Goal: Task Accomplishment & Management: Use online tool/utility

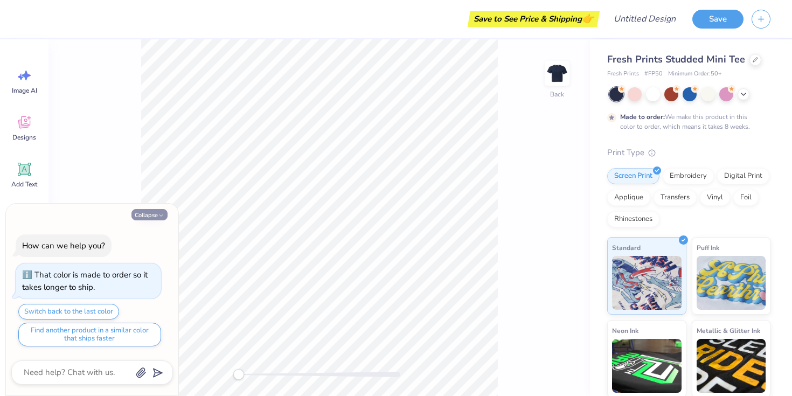
click at [143, 216] on button "Collapse" at bounding box center [149, 214] width 36 height 11
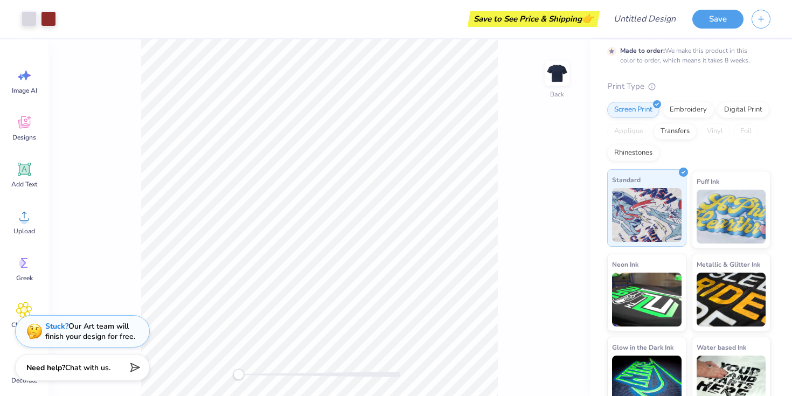
scroll to position [34, 0]
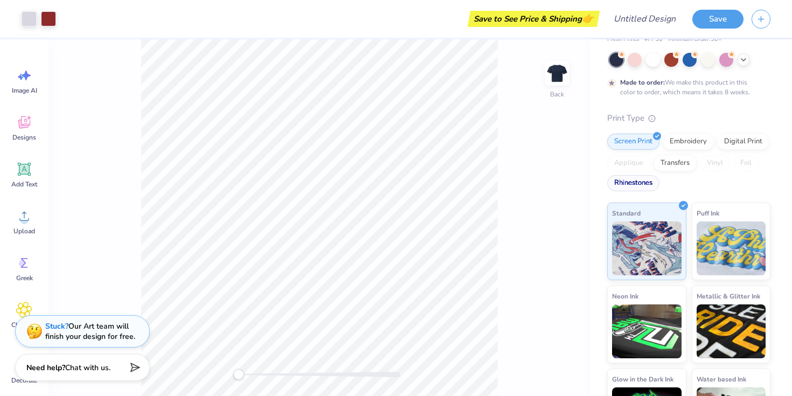
click at [638, 186] on div "Rhinestones" at bounding box center [633, 183] width 52 height 16
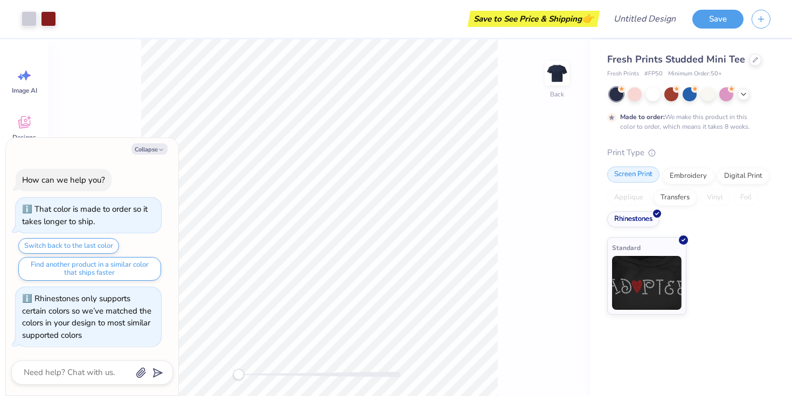
click at [632, 172] on div "Screen Print" at bounding box center [633, 174] width 52 height 16
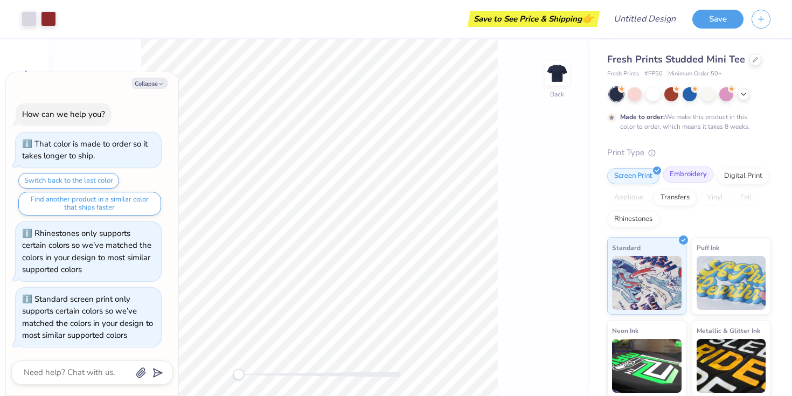
click at [693, 174] on div "Embroidery" at bounding box center [687, 174] width 51 height 16
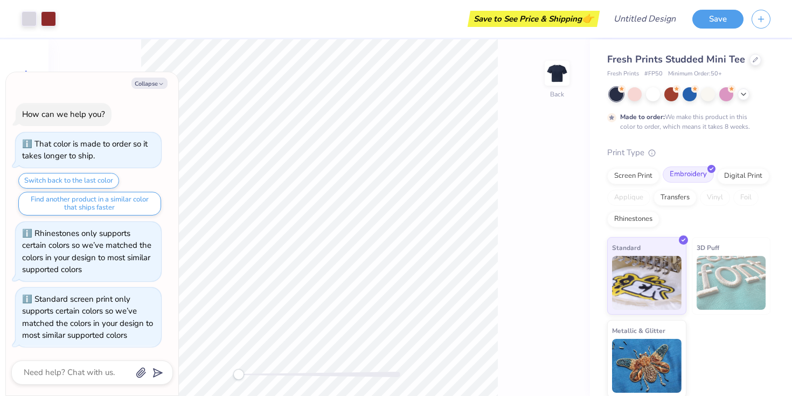
click at [694, 174] on div "Embroidery" at bounding box center [687, 174] width 51 height 16
click at [146, 83] on button "Collapse" at bounding box center [149, 83] width 36 height 11
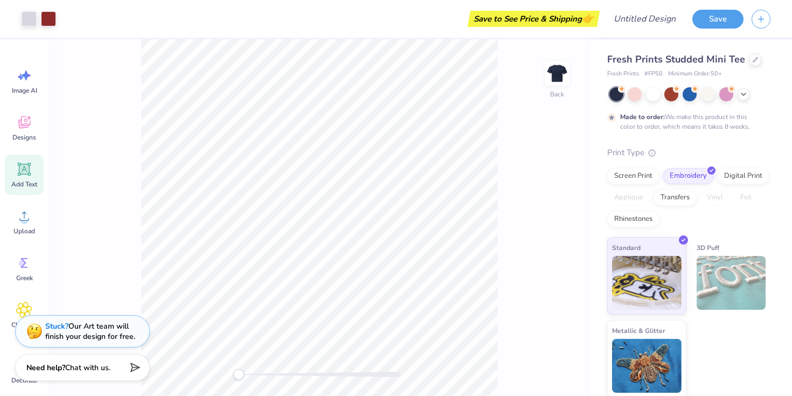
scroll to position [76, 0]
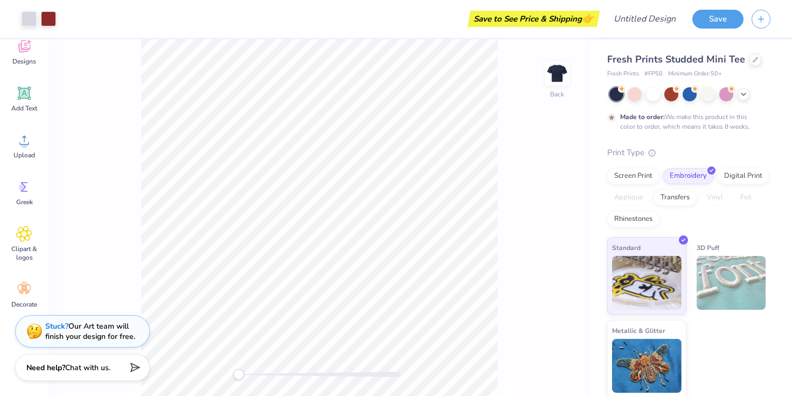
click at [687, 48] on div "Fresh Prints Studded Mini Tee Fresh Prints # FP50 Minimum Order: 50 + Made to o…" at bounding box center [691, 218] width 202 height 358
click at [754, 58] on icon at bounding box center [754, 58] width 5 height 5
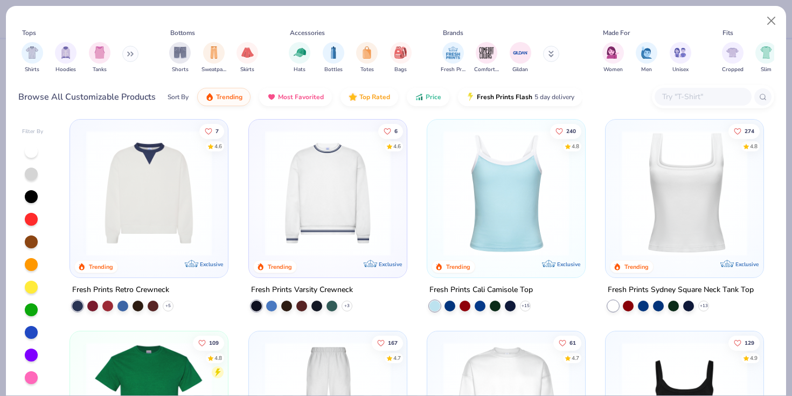
scroll to position [215, 0]
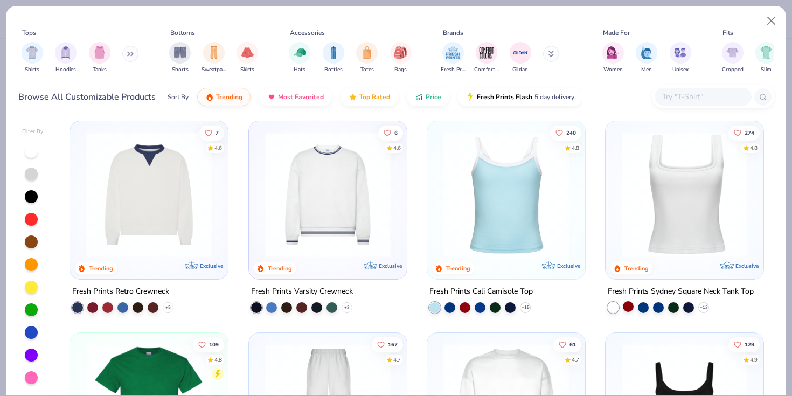
click at [628, 309] on div at bounding box center [627, 306] width 11 height 11
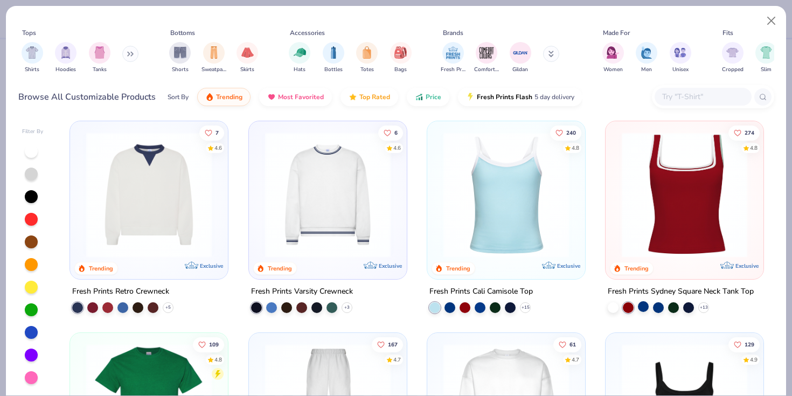
click at [640, 308] on div at bounding box center [643, 306] width 11 height 11
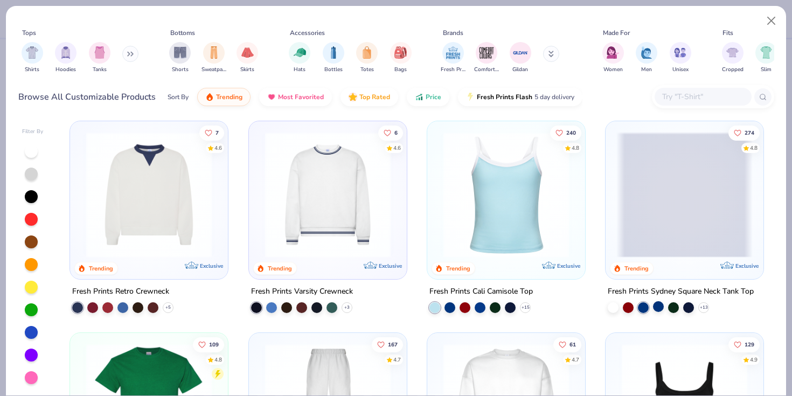
click at [655, 305] on div at bounding box center [658, 306] width 11 height 11
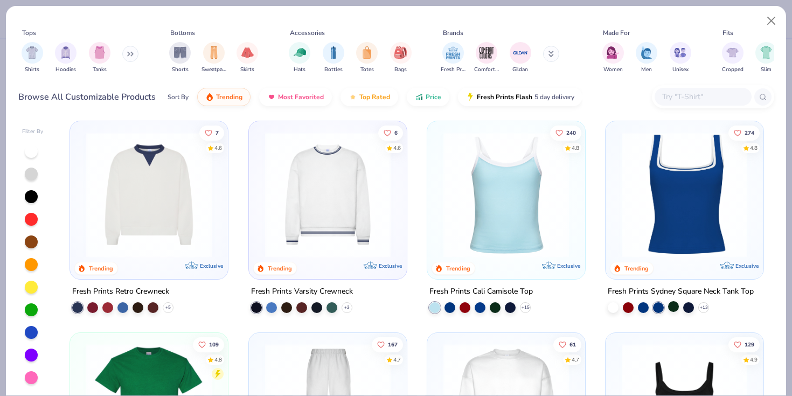
click at [671, 304] on div at bounding box center [673, 306] width 11 height 11
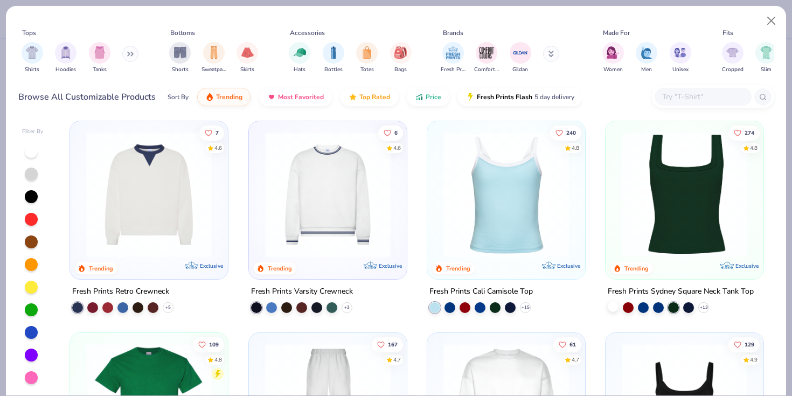
click at [615, 306] on div at bounding box center [612, 306] width 11 height 11
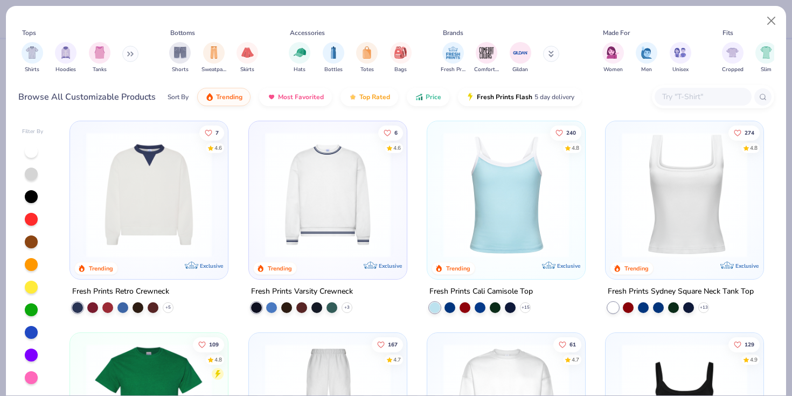
click at [694, 193] on img at bounding box center [684, 194] width 136 height 125
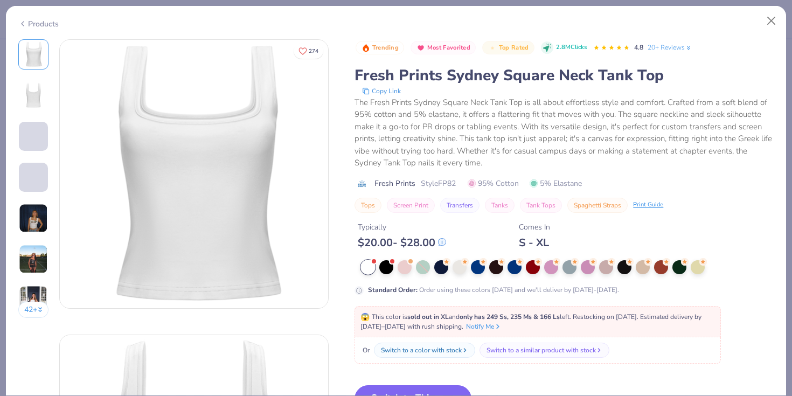
click at [35, 222] on img at bounding box center [33, 218] width 29 height 29
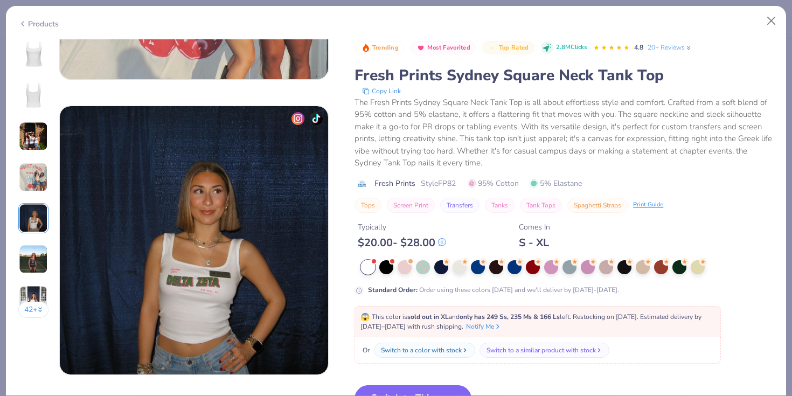
scroll to position [1180, 0]
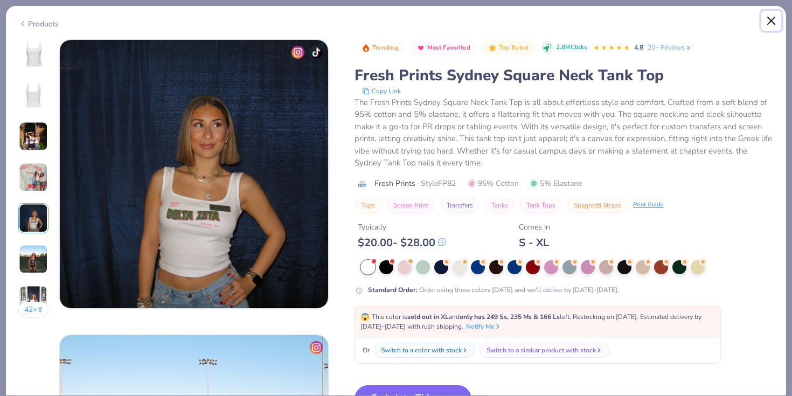
click at [769, 24] on button "Close" at bounding box center [771, 21] width 20 height 20
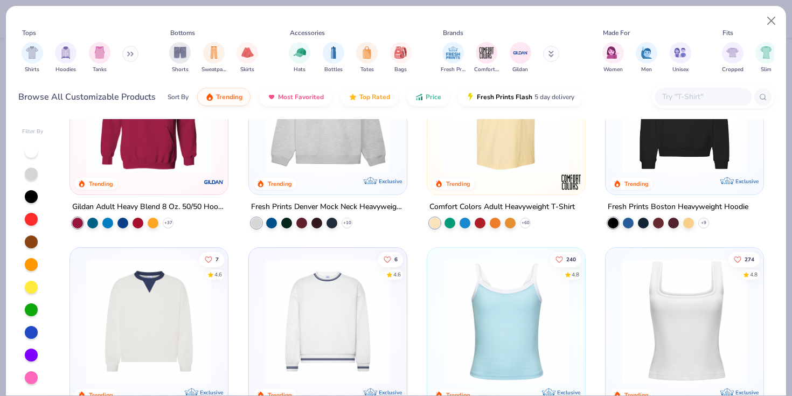
scroll to position [89, 0]
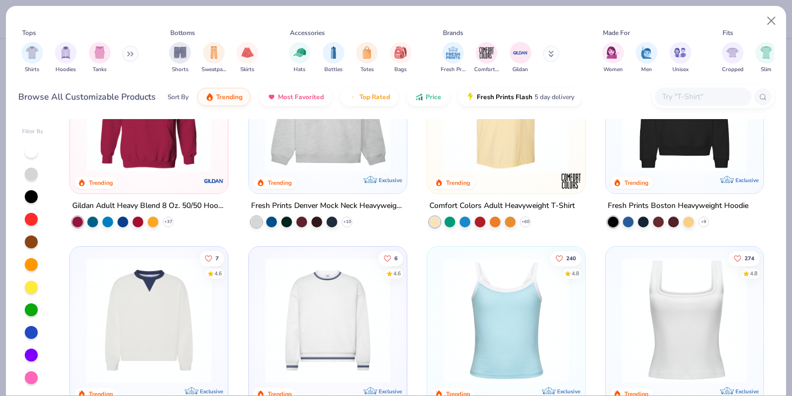
click at [512, 321] on img at bounding box center [506, 319] width 136 height 125
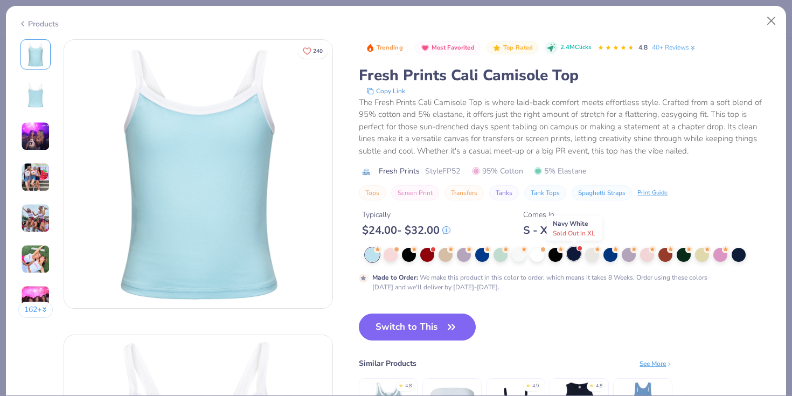
click at [572, 253] on div at bounding box center [573, 254] width 14 height 14
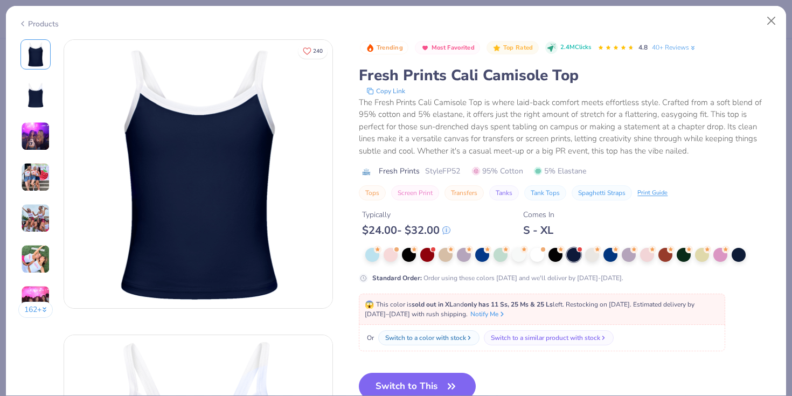
click at [37, 95] on img at bounding box center [36, 95] width 26 height 26
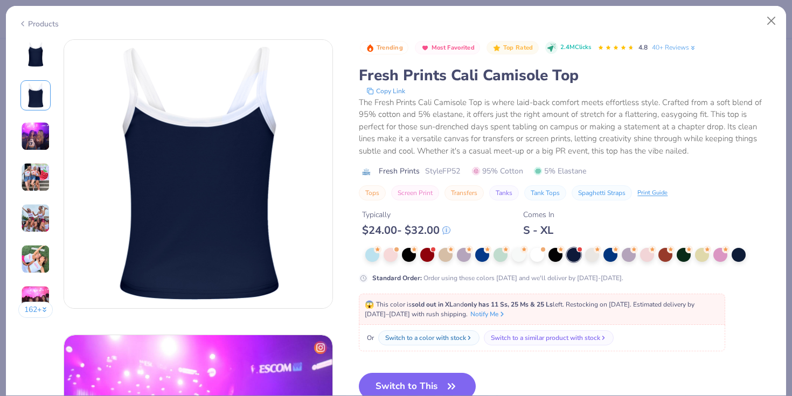
click at [35, 50] on img at bounding box center [36, 54] width 26 height 26
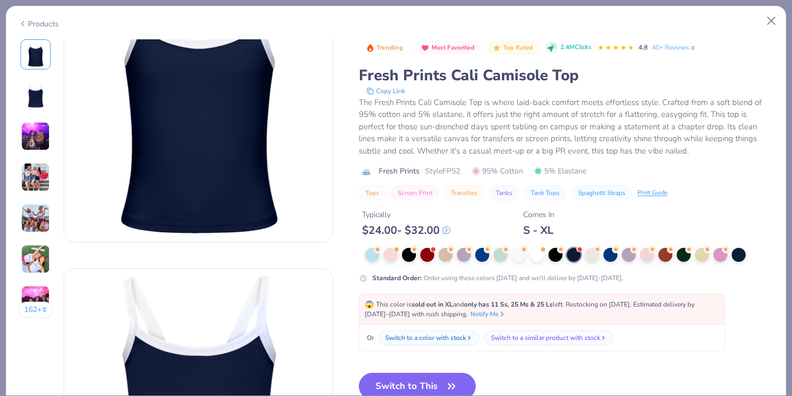
scroll to position [67, 0]
click at [439, 391] on button "Switch to This" at bounding box center [417, 386] width 117 height 27
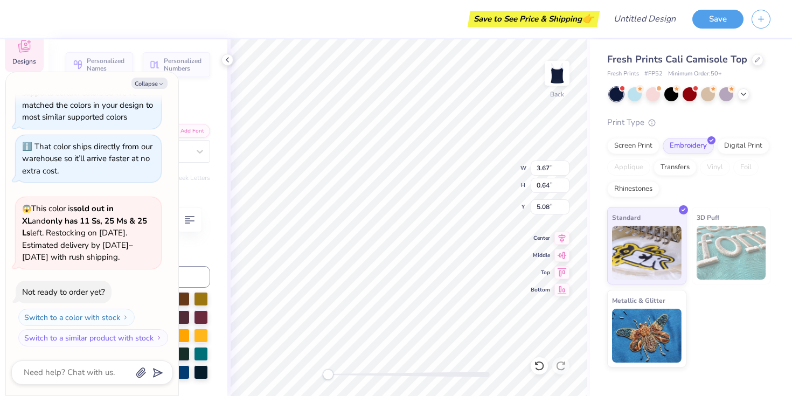
type textarea "x"
type input "4.31"
type input "4.34"
type textarea "x"
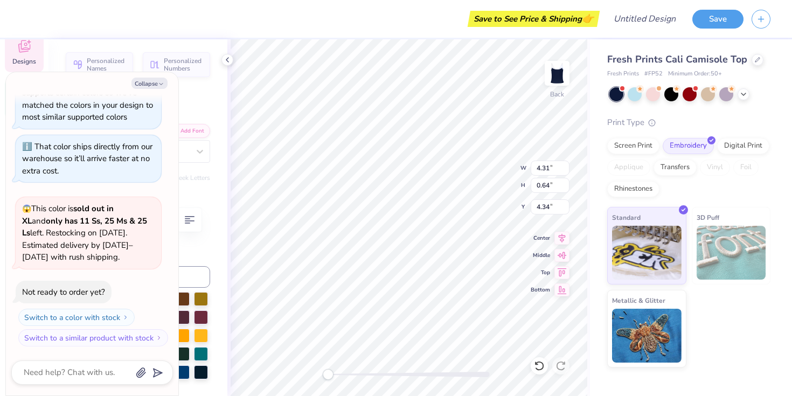
type textarea "C"
type textarea "x"
type textarea "Ch"
type textarea "x"
type textarea "Chi"
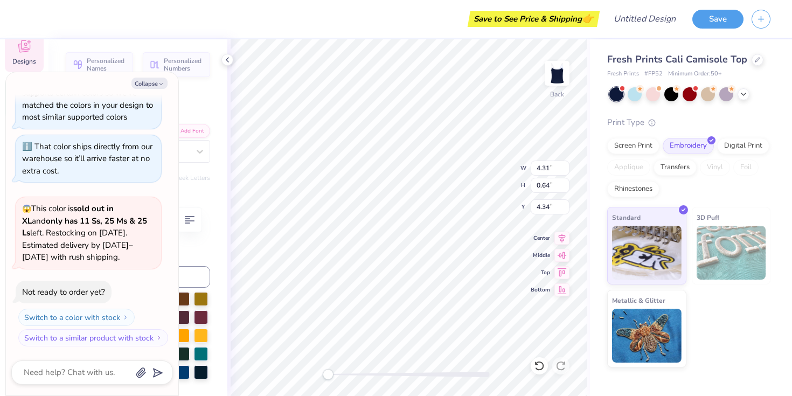
type textarea "x"
type textarea "Chi"
type textarea "x"
type textarea "Chi O"
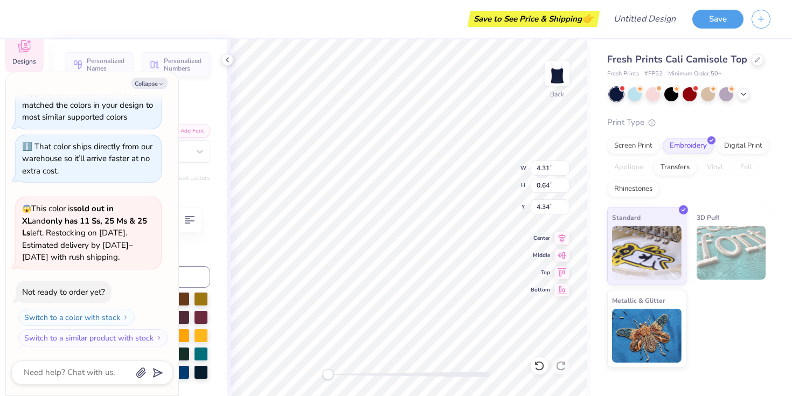
type textarea "x"
type textarea "Chi Om"
type textarea "x"
type textarea "Chi Ome"
type textarea "x"
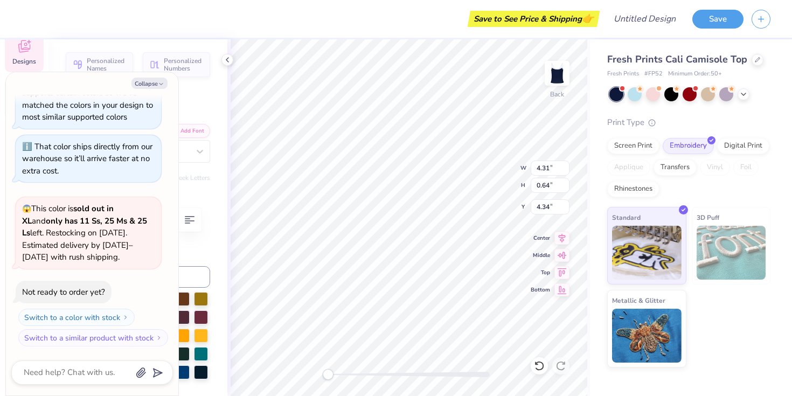
type textarea "[PERSON_NAME]"
type textarea "x"
type textarea "Chi Omega"
type textarea "x"
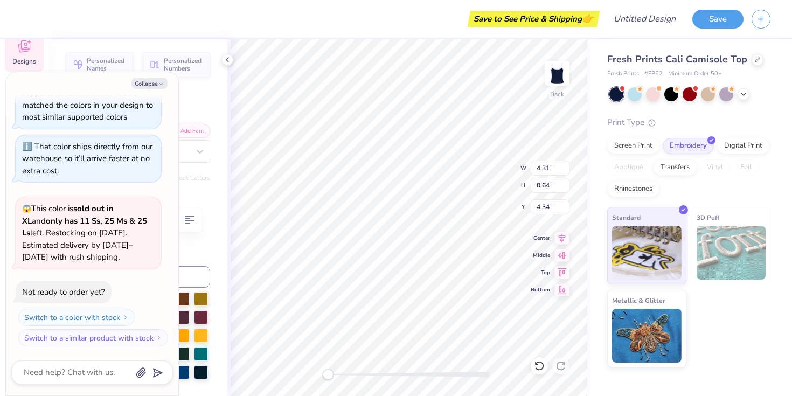
type input "3.67"
type input "5.08"
type textarea "x"
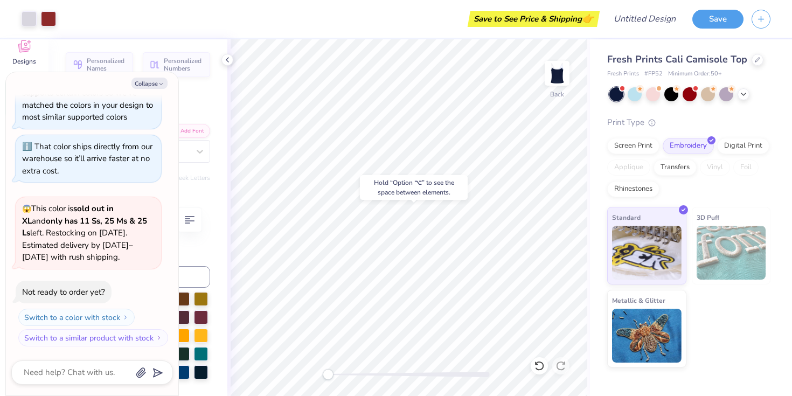
click at [411, 178] on body "Art colors Save to See Price & Shipping 👉 Design Title Save Image AI Designs Ad…" at bounding box center [396, 198] width 792 height 396
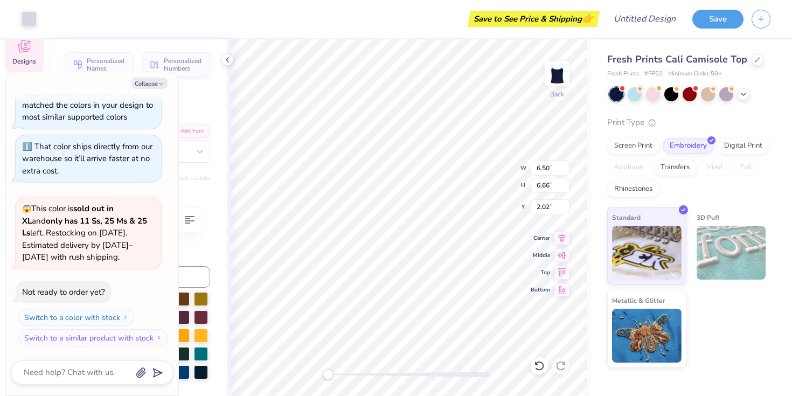
type textarea "x"
type input "5.93"
type input "0.84"
type input "4.93"
type textarea "x"
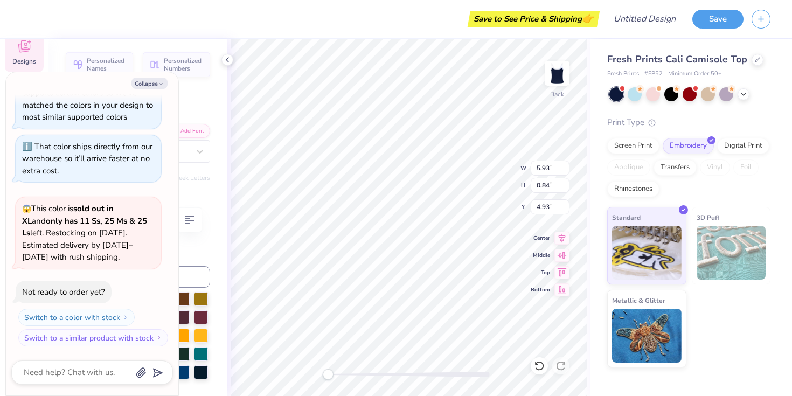
scroll to position [1, 0]
type textarea "Chi Omega"
type textarea "x"
type textarea "Chi Omega"
type textarea "x"
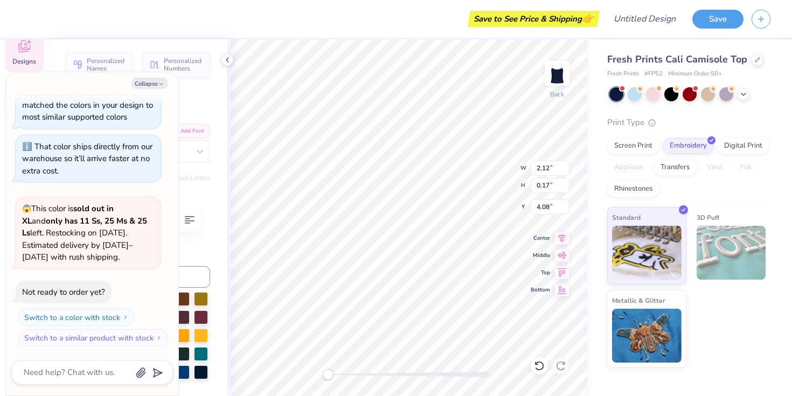
type textarea "BID DAY"
type textarea "x"
type textarea "BID DAY"
type textarea "x"
type textarea "BID DA"
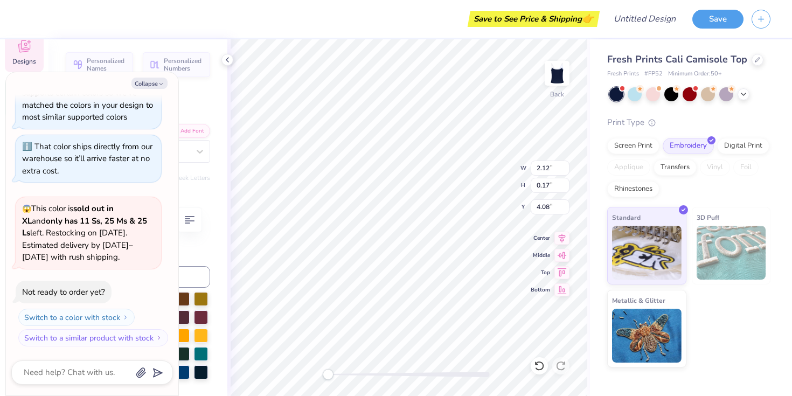
scroll to position [0, 1]
type textarea "x"
type textarea "BID D"
type textarea "x"
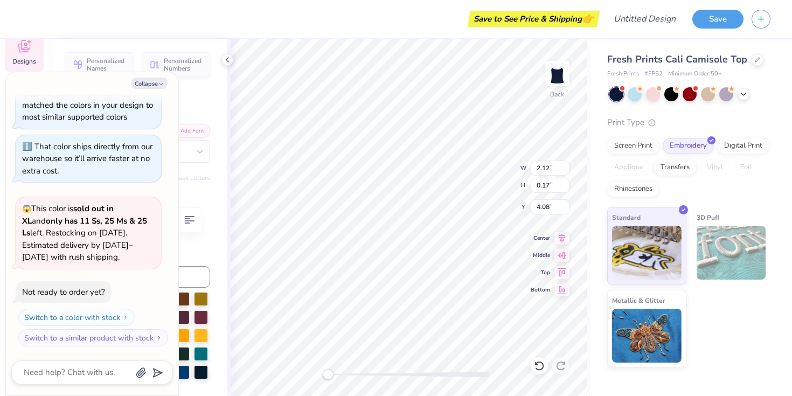
type textarea "BID"
type textarea "x"
type textarea "BID"
type textarea "x"
type textarea "BI"
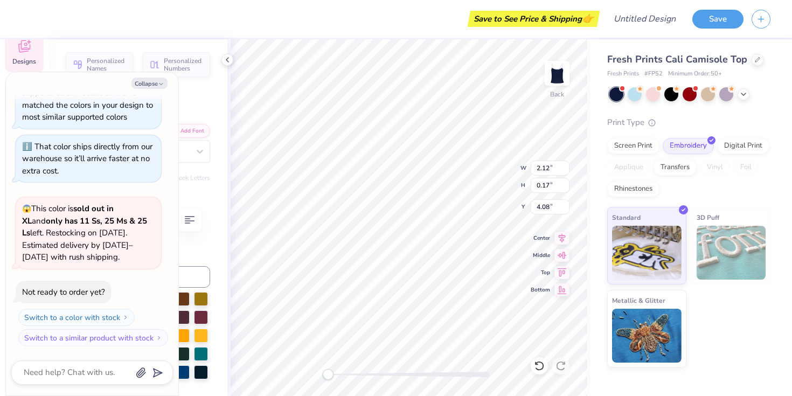
type textarea "x"
type textarea "B"
type textarea "x"
type input "6.41"
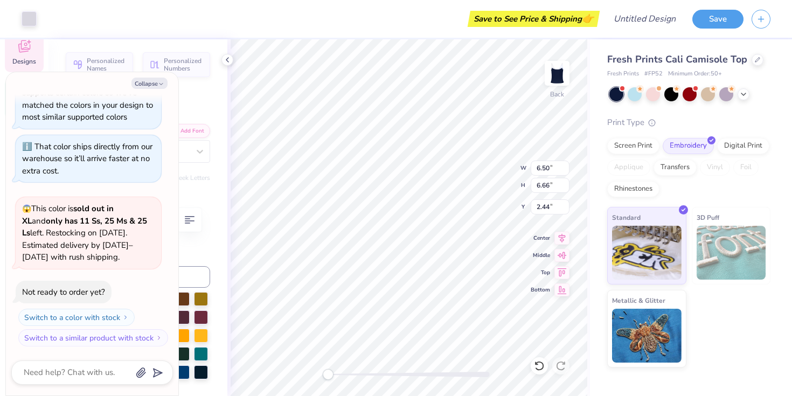
type input "6.57"
type textarea "x"
type input "5.93"
type input "0.84"
type input "4.93"
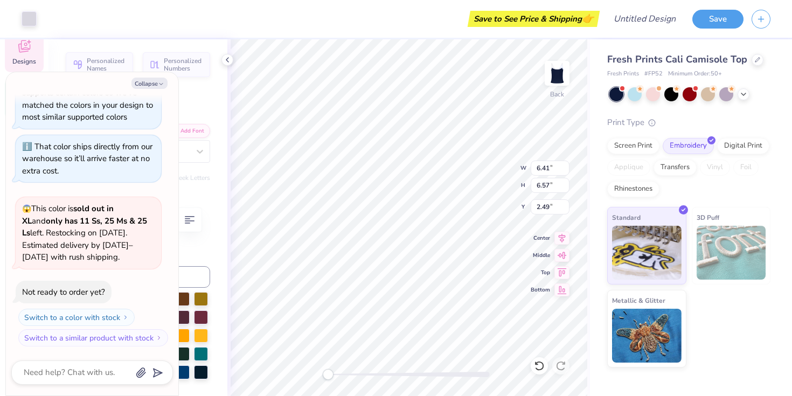
type textarea "x"
type input "5.93"
type input "0.84"
type input "5.35"
click at [661, 122] on div "Print Type" at bounding box center [688, 122] width 163 height 12
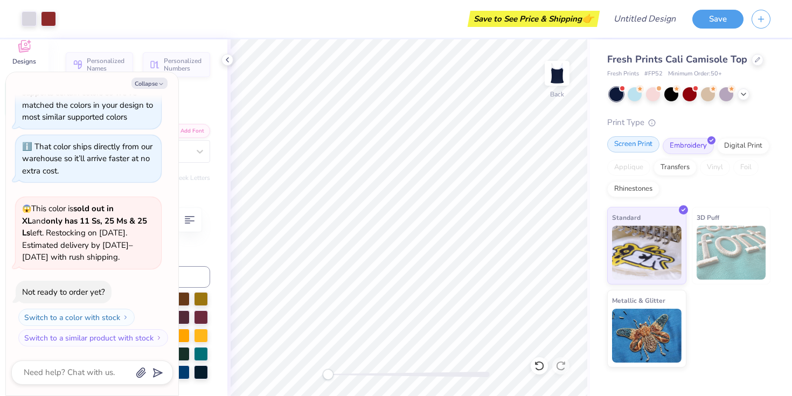
click at [631, 148] on div "Screen Print" at bounding box center [633, 144] width 52 height 16
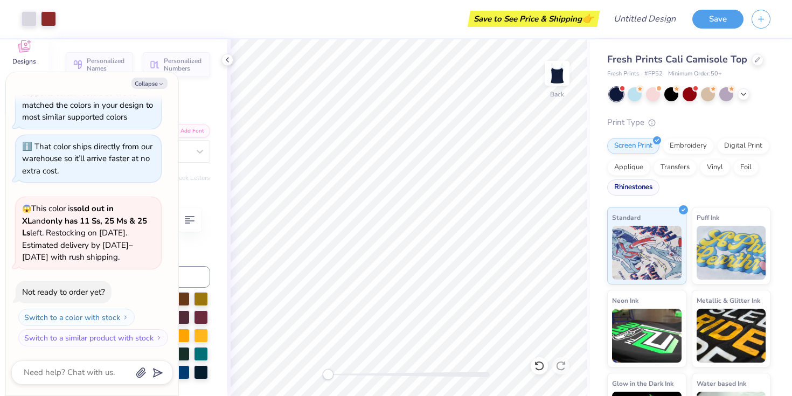
click at [635, 188] on div "Rhinestones" at bounding box center [633, 187] width 52 height 16
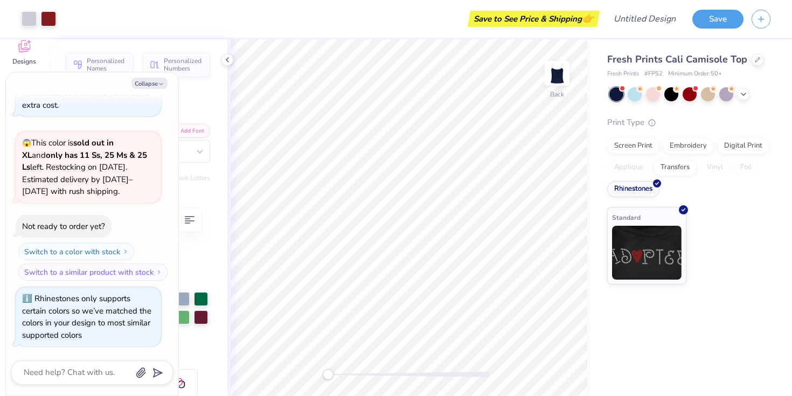
click at [639, 154] on div "Screen Print Embroidery Digital Print Applique Transfers Vinyl Foil Rhinestones" at bounding box center [688, 167] width 163 height 59
click at [639, 150] on div "Screen Print" at bounding box center [633, 144] width 52 height 16
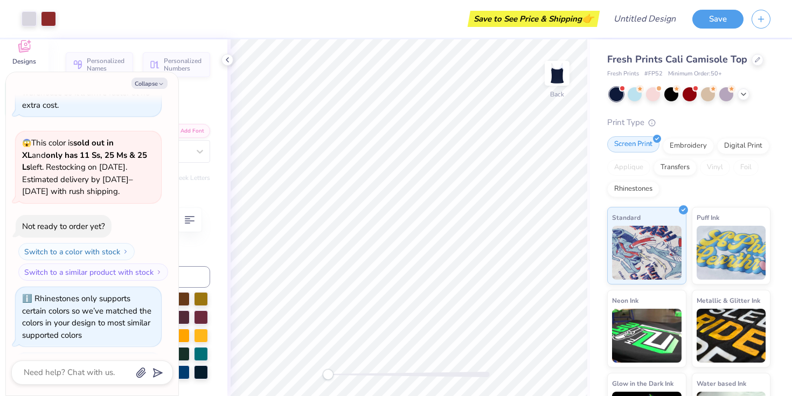
scroll to position [349, 0]
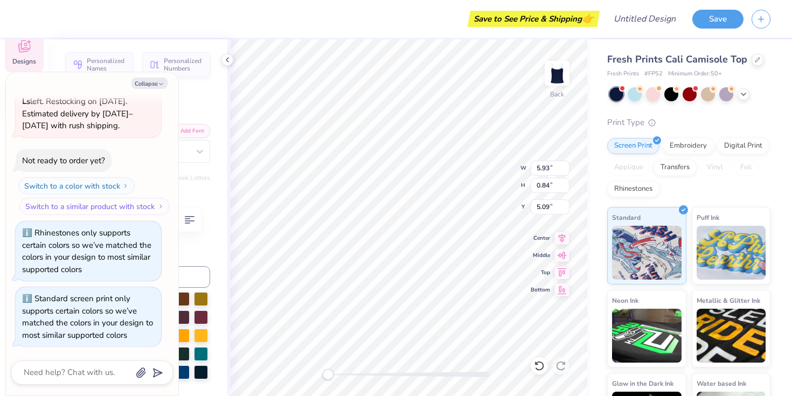
click at [141, 83] on button "Collapse" at bounding box center [149, 83] width 36 height 11
type textarea "x"
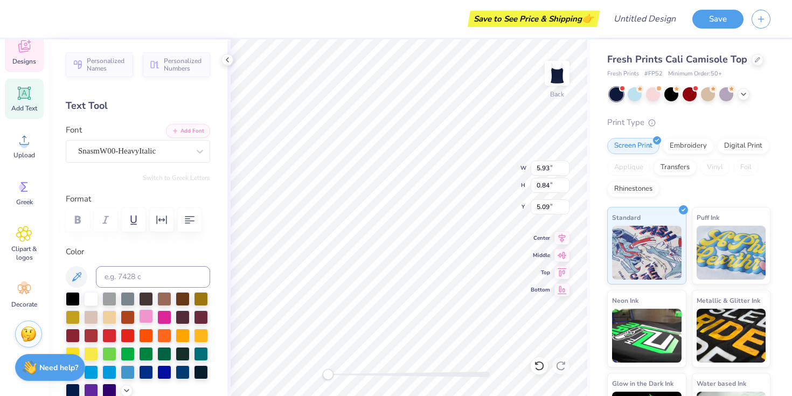
scroll to position [16, 0]
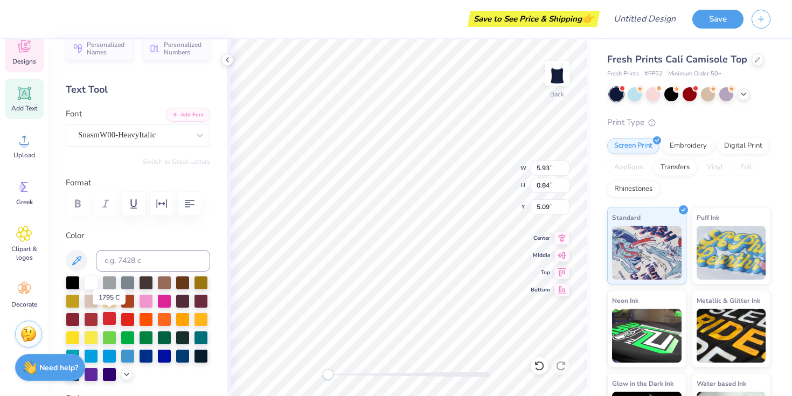
click at [107, 319] on div at bounding box center [109, 318] width 14 height 14
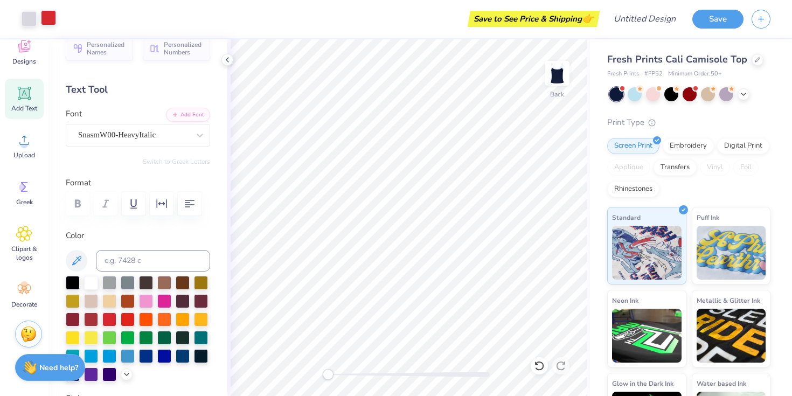
click at [49, 15] on div at bounding box center [48, 17] width 15 height 15
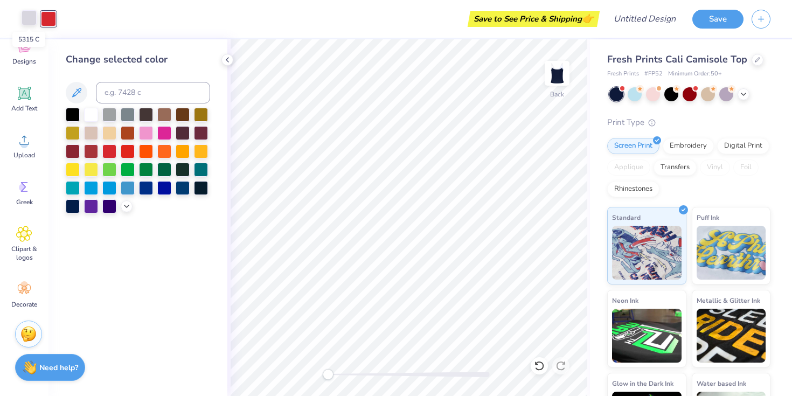
click at [26, 21] on div at bounding box center [29, 17] width 15 height 15
click at [47, 21] on div at bounding box center [48, 17] width 15 height 15
click at [108, 153] on div at bounding box center [109, 150] width 14 height 14
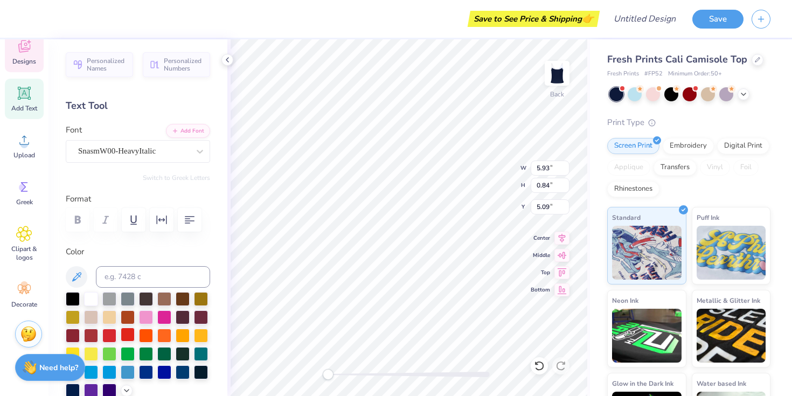
click at [124, 334] on div at bounding box center [128, 334] width 14 height 14
click at [142, 334] on div at bounding box center [146, 334] width 14 height 14
click at [112, 334] on div at bounding box center [109, 334] width 14 height 14
click at [164, 316] on div at bounding box center [164, 316] width 14 height 14
click at [180, 298] on div at bounding box center [183, 298] width 14 height 14
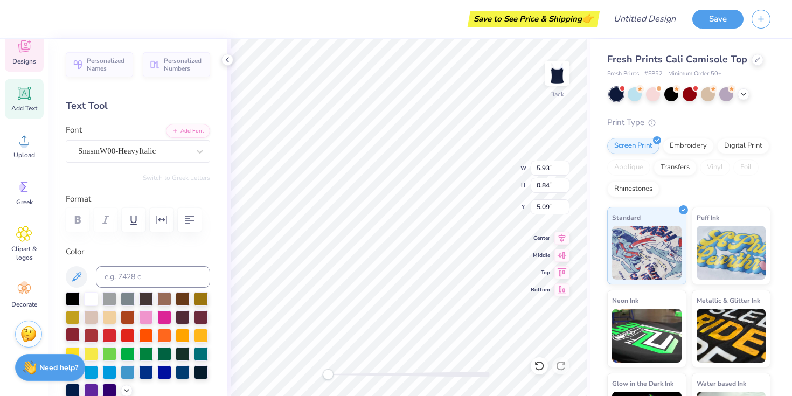
click at [78, 334] on div at bounding box center [73, 334] width 14 height 14
click at [91, 334] on div at bounding box center [91, 334] width 14 height 14
click at [111, 338] on div at bounding box center [109, 334] width 14 height 14
click at [73, 335] on div at bounding box center [73, 334] width 14 height 14
click at [90, 337] on div at bounding box center [91, 334] width 14 height 14
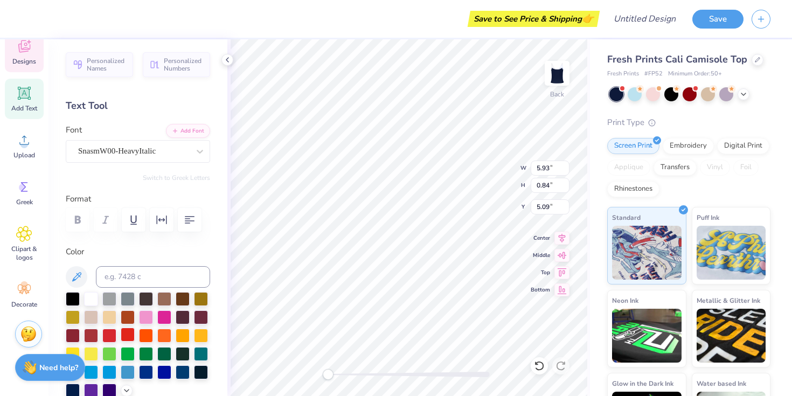
click at [128, 338] on div at bounding box center [128, 334] width 14 height 14
click at [99, 335] on div at bounding box center [138, 345] width 144 height 106
click at [107, 335] on div at bounding box center [109, 334] width 14 height 14
click at [89, 337] on div at bounding box center [91, 334] width 14 height 14
click at [104, 337] on div at bounding box center [109, 334] width 14 height 14
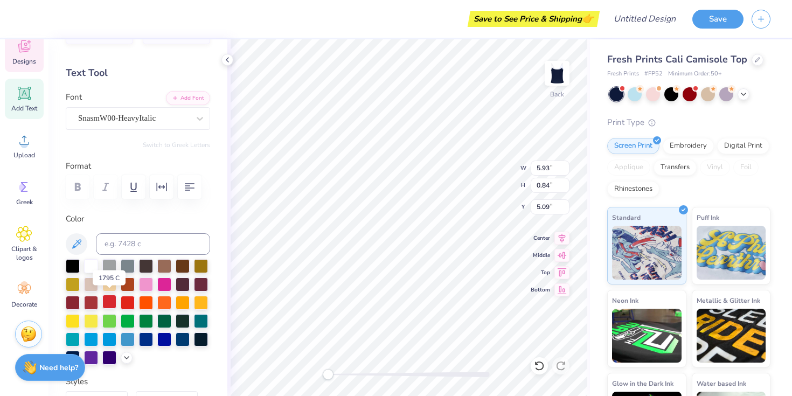
scroll to position [40, 0]
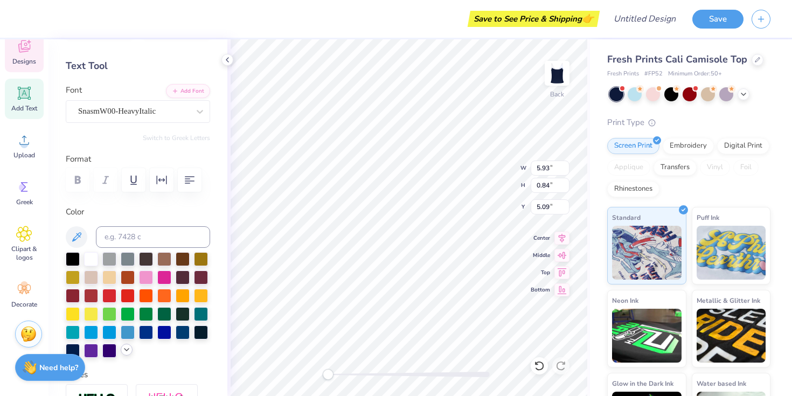
click at [128, 350] on icon at bounding box center [126, 349] width 9 height 9
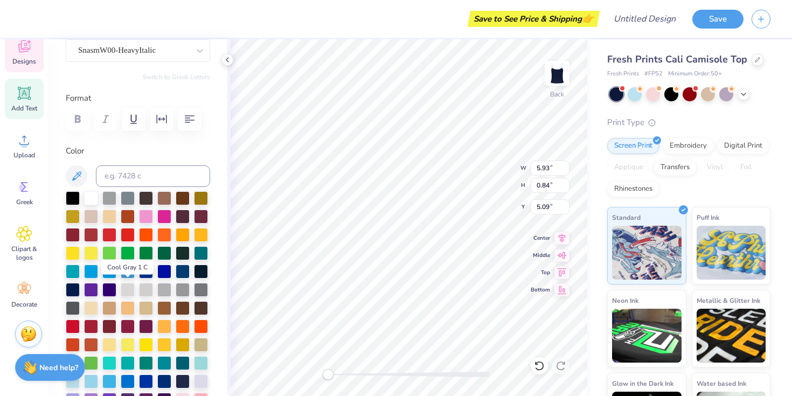
scroll to position [101, 0]
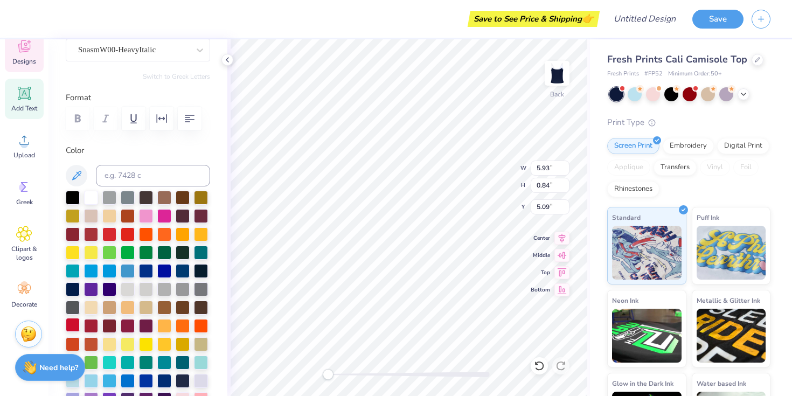
click at [73, 324] on div at bounding box center [73, 325] width 14 height 14
click at [642, 22] on input "Design Title" at bounding box center [657, 19] width 53 height 22
type input "Gr"
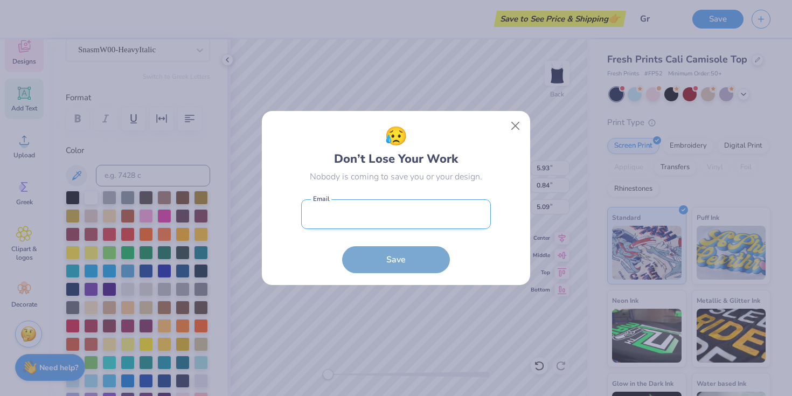
click at [399, 212] on input "email" at bounding box center [396, 214] width 190 height 30
type input "[EMAIL_ADDRESS][DOMAIN_NAME]"
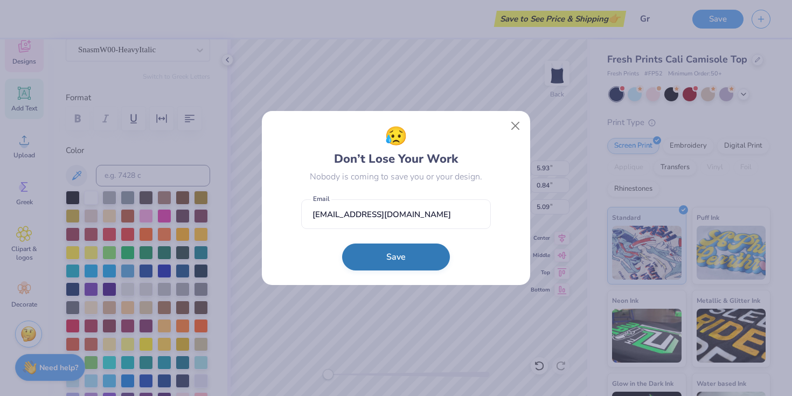
click at [399, 259] on button "Save" at bounding box center [396, 256] width 108 height 27
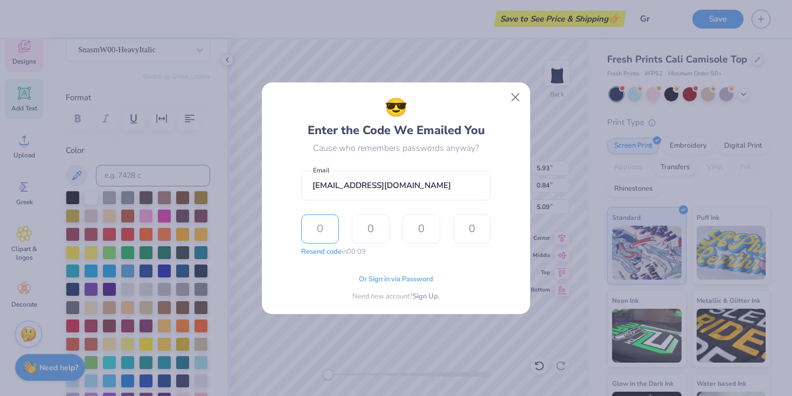
paste input "3783"
type input "3"
type input "7"
type input "8"
type input "3"
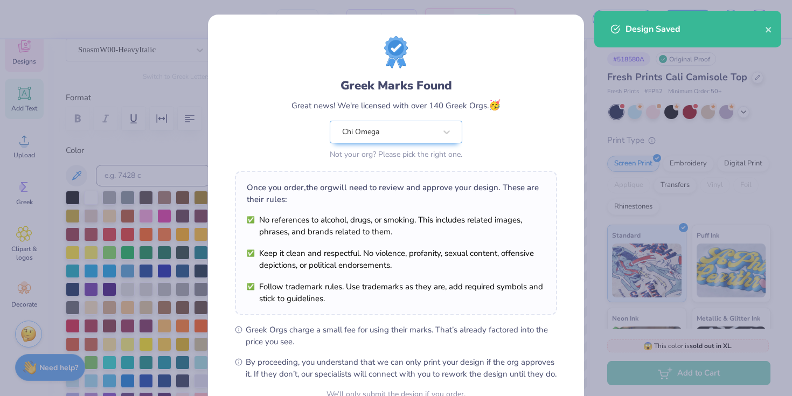
click at [654, 23] on div "Design Saved" at bounding box center [694, 29] width 139 height 13
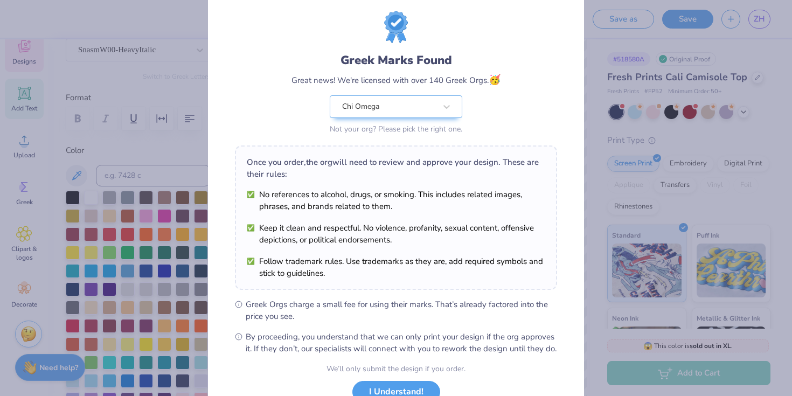
scroll to position [108, 0]
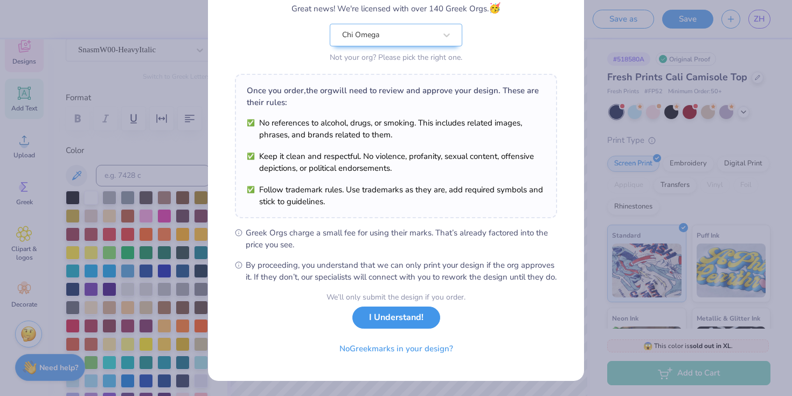
click at [383, 321] on button "I Understand!" at bounding box center [396, 317] width 88 height 22
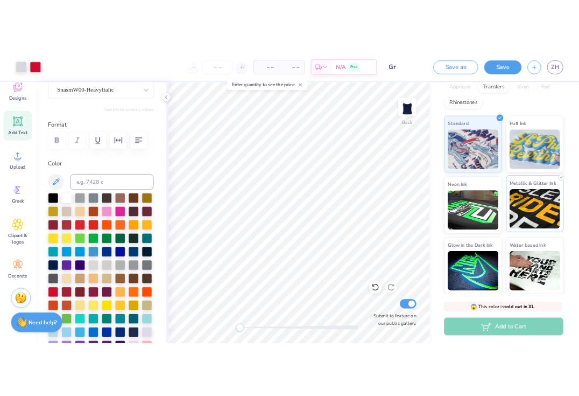
scroll to position [0, 0]
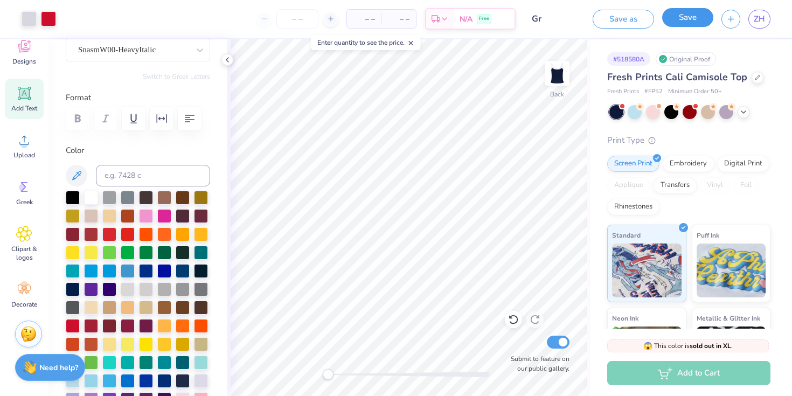
click at [674, 19] on button "Save" at bounding box center [687, 17] width 51 height 19
click at [757, 23] on span "ZH" at bounding box center [758, 19] width 11 height 12
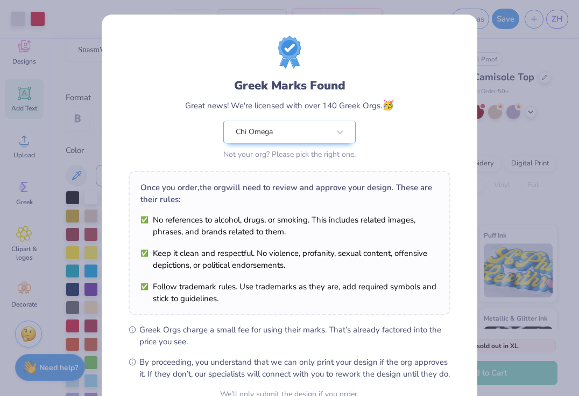
scroll to position [108, 0]
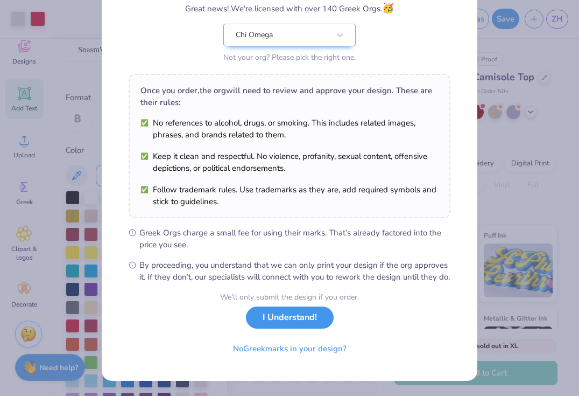
click at [275, 318] on button "I Understand!" at bounding box center [290, 317] width 88 height 22
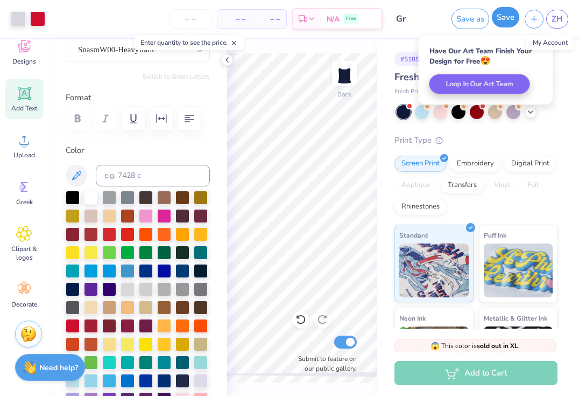
click at [510, 22] on button "Save" at bounding box center [505, 17] width 27 height 20
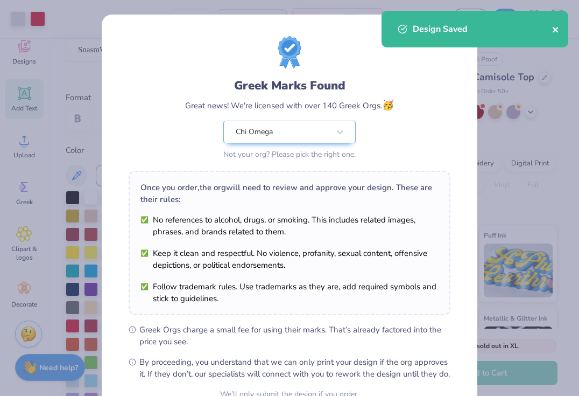
click at [559, 31] on icon "close" at bounding box center [556, 29] width 8 height 9
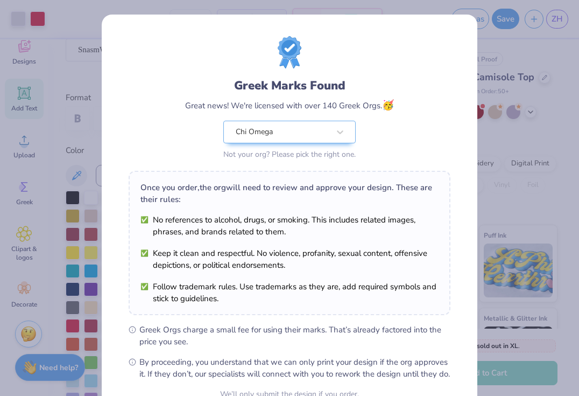
scroll to position [108, 0]
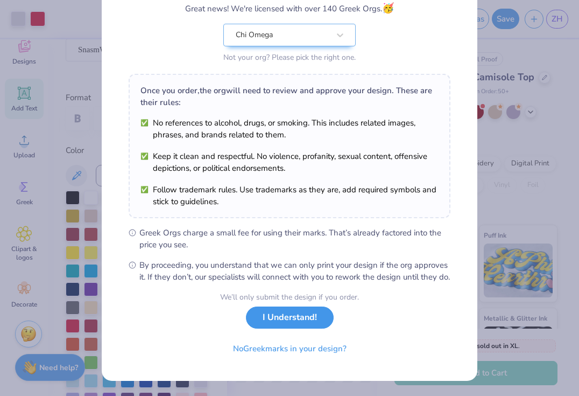
click at [283, 318] on button "I Understand!" at bounding box center [290, 317] width 88 height 22
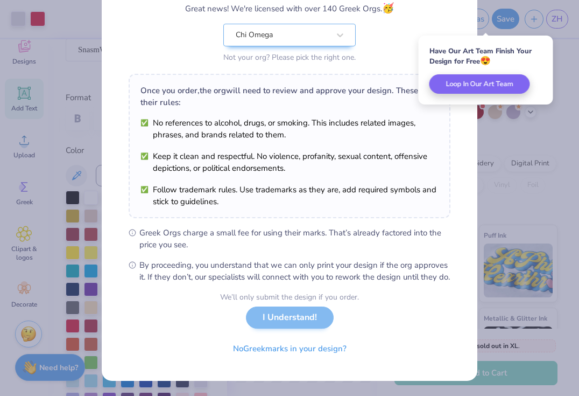
scroll to position [0, 0]
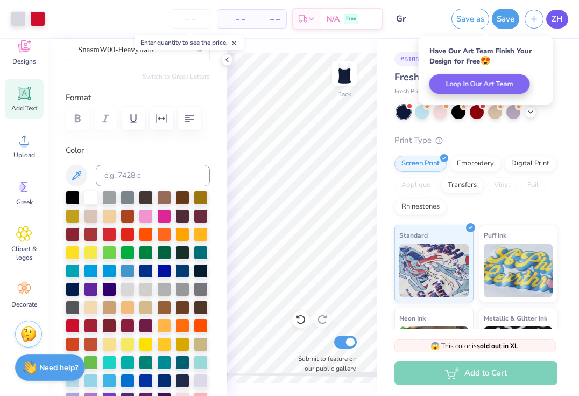
click at [558, 15] on span "ZH" at bounding box center [557, 19] width 11 height 12
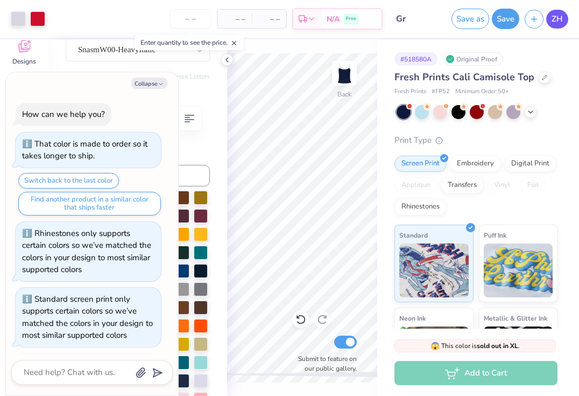
type textarea "x"
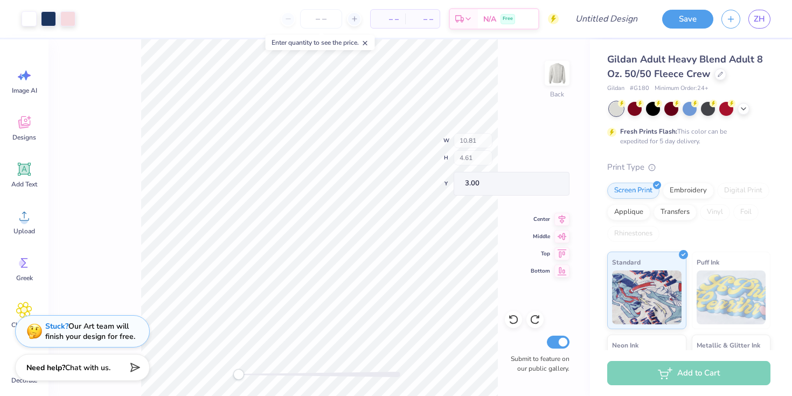
type input "11.00"
type input "4.83"
click at [19, 179] on div "Add Text" at bounding box center [24, 175] width 39 height 40
type input "5.89"
type input "1.71"
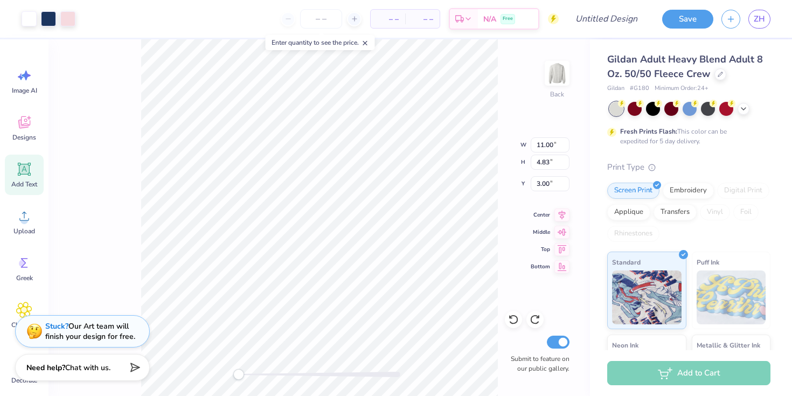
type input "11.02"
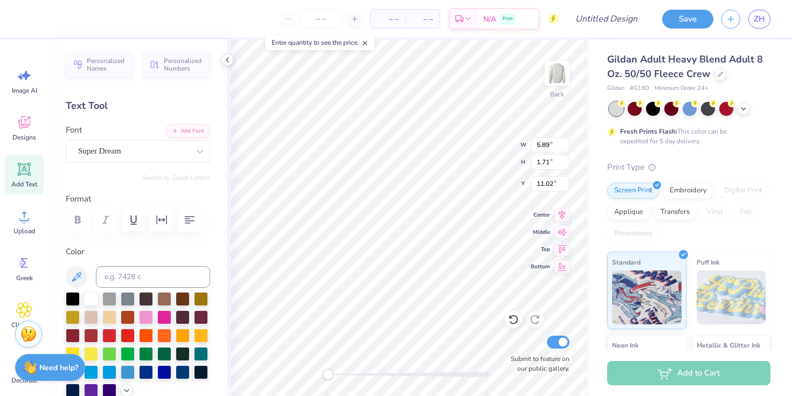
type input "11.00"
type input "4.83"
type input "3.00"
